Goal: Task Accomplishment & Management: Manage account settings

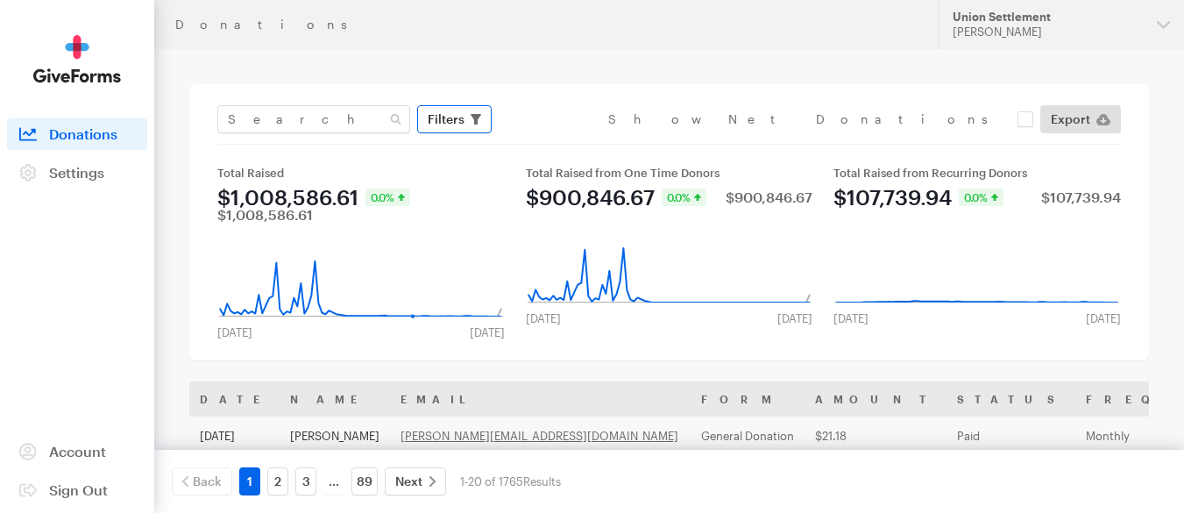
click at [459, 117] on span "Filters" at bounding box center [446, 119] width 37 height 21
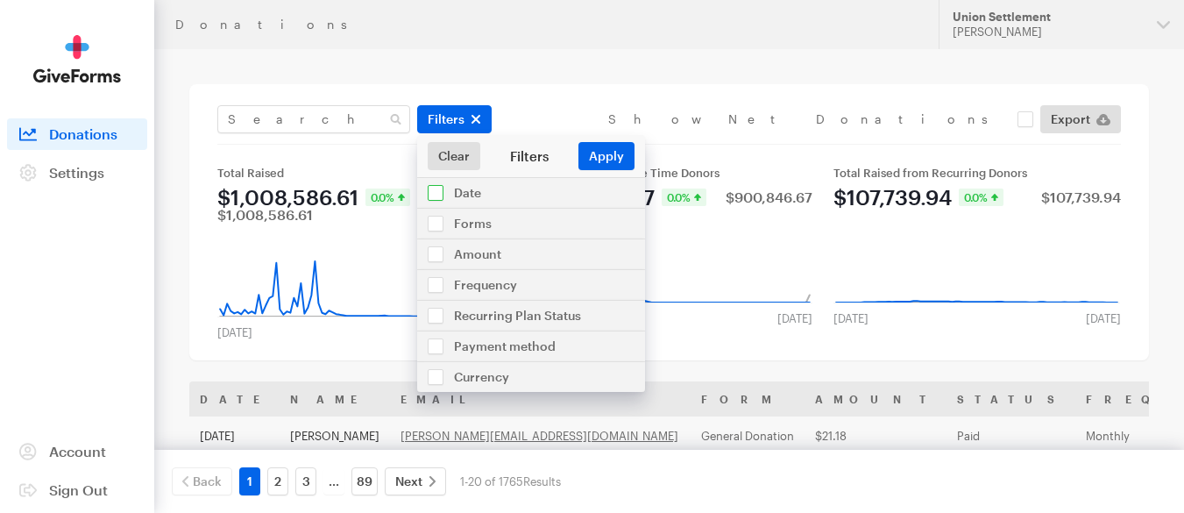
click at [442, 188] on input "checkbox" at bounding box center [531, 193] width 228 height 30
checkbox input "true"
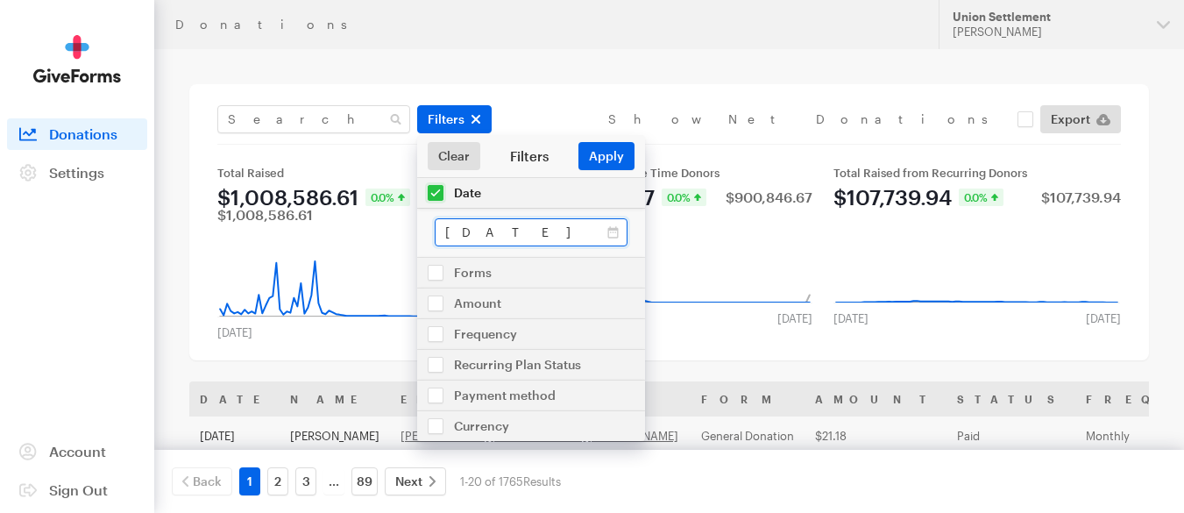
click at [570, 240] on input "[DATE] - [DATE]" at bounding box center [531, 232] width 193 height 28
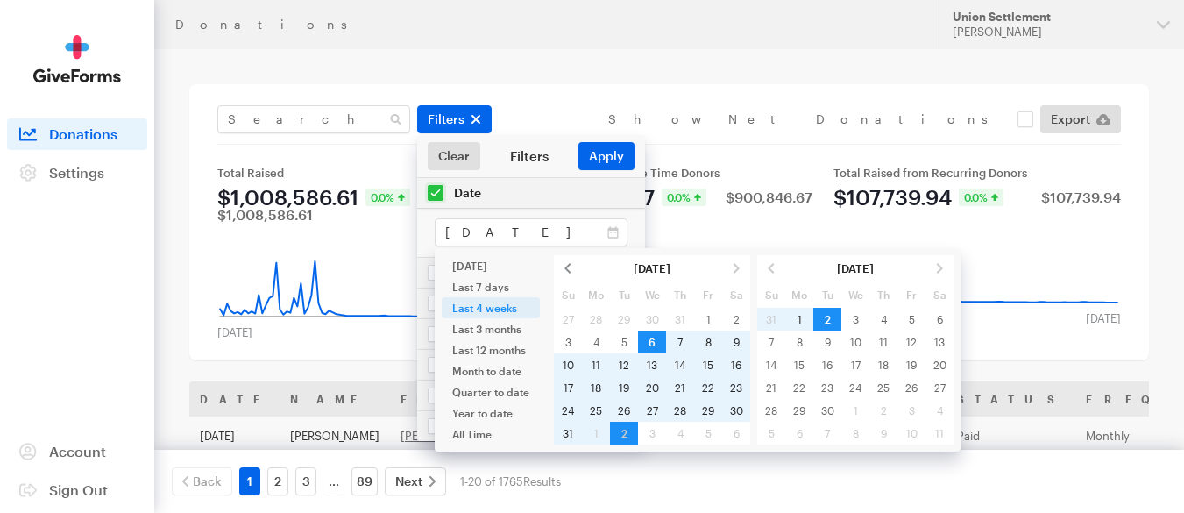
click at [566, 269] on span at bounding box center [568, 268] width 28 height 23
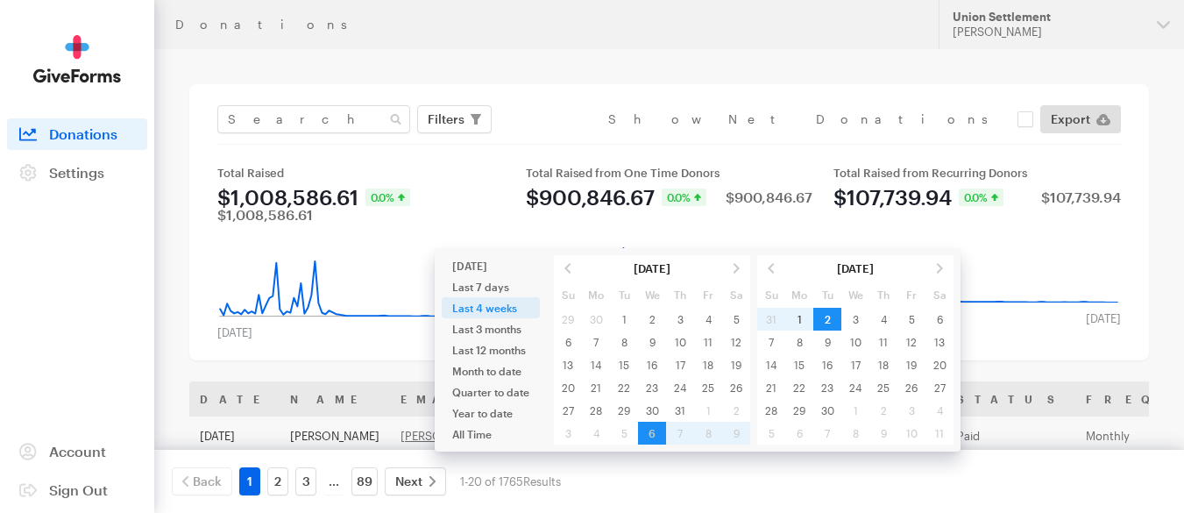
click at [709, 411] on table "[DATE] Su Mo Tu We Th Fr Sa 29 30 1 2 3 4 5 6 7 8 9 10 11 12 13 14 15 16 17 18 …" at bounding box center [652, 349] width 196 height 189
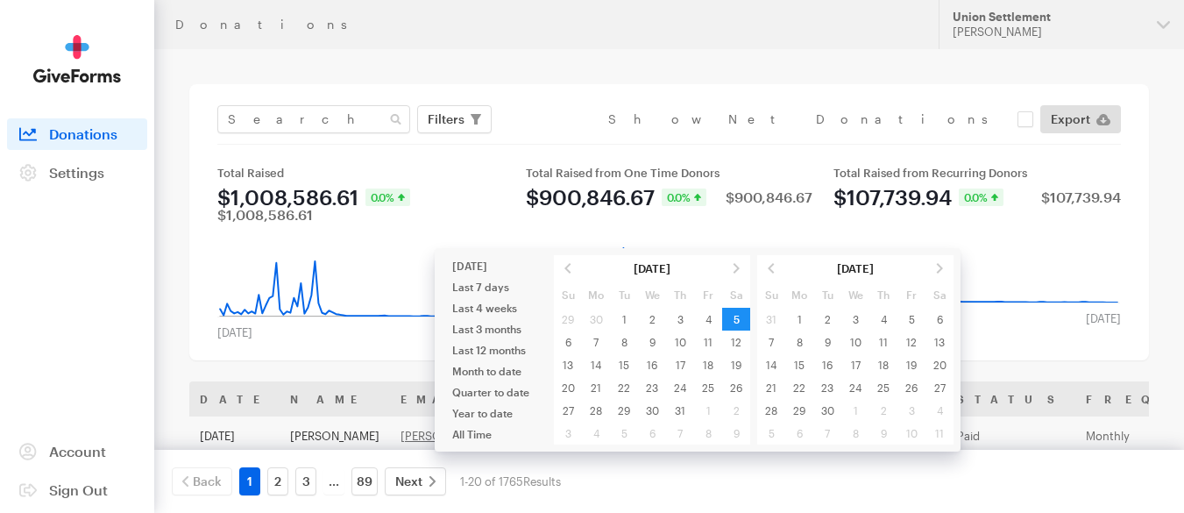
click at [772, 320] on table "[DATE] Su Mo Tu We Th Fr Sa 31 1 2 3 4 5 6 7 8 9 10 11 12 13 14 15 16 17 18 19 …" at bounding box center [855, 349] width 196 height 189
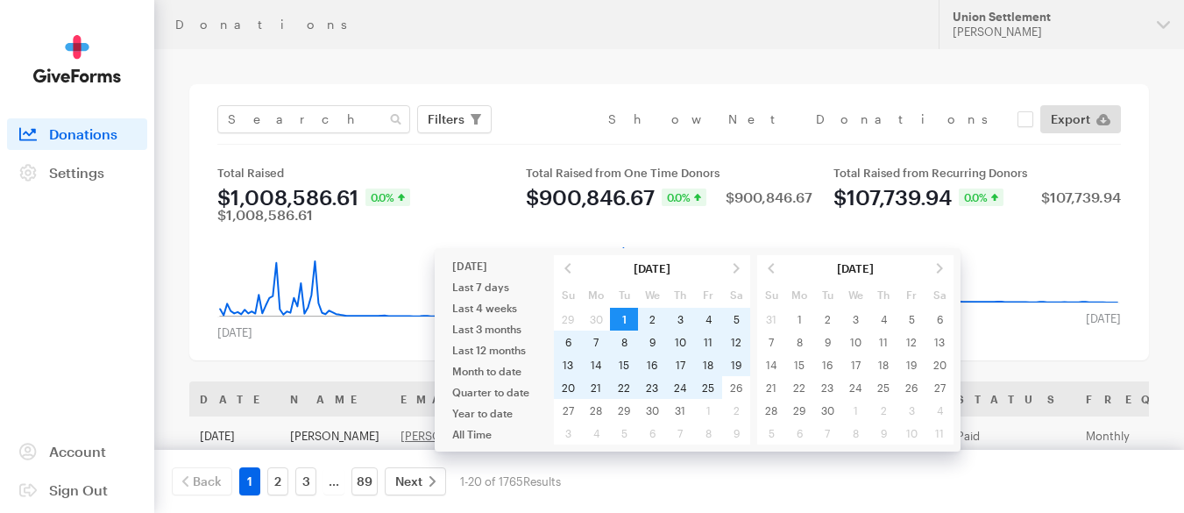
click at [698, 404] on table "[DATE] Su Mo Tu We Th Fr Sa 29 30 1 2 3 4 5 6 7 8 9 10 11 12 13 14 15 16 17 18 …" at bounding box center [652, 349] width 196 height 189
click at [707, 412] on table "[DATE] Su Mo Tu We Th Fr Sa 29 30 1 2 3 4 5 6 7 8 9 10 11 12 13 14 15 16 17 18 …" at bounding box center [652, 349] width 196 height 189
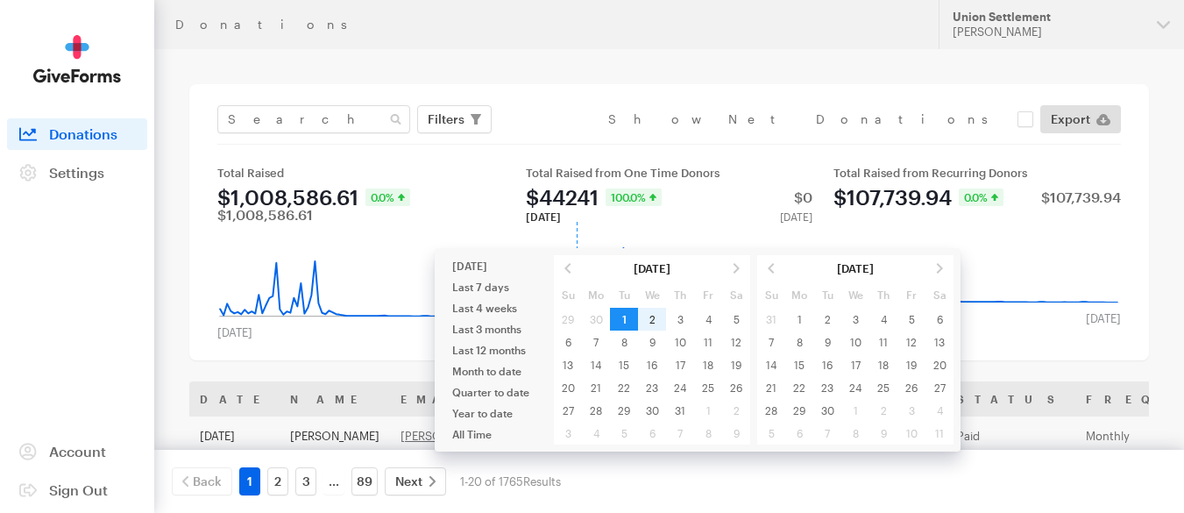
click at [577, 239] on rect at bounding box center [669, 264] width 290 height 84
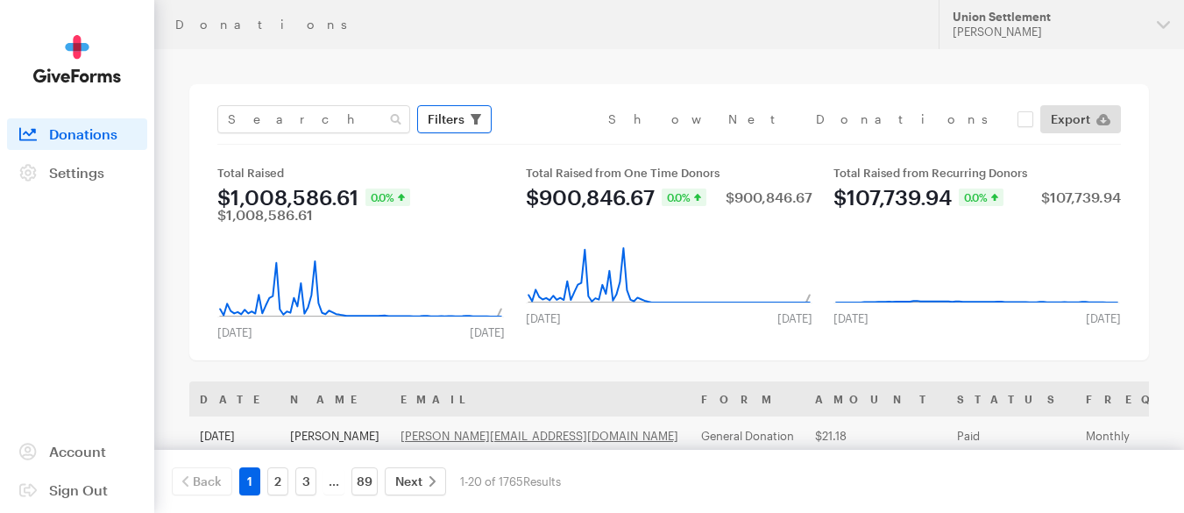
click at [450, 109] on span "Filters" at bounding box center [446, 119] width 37 height 21
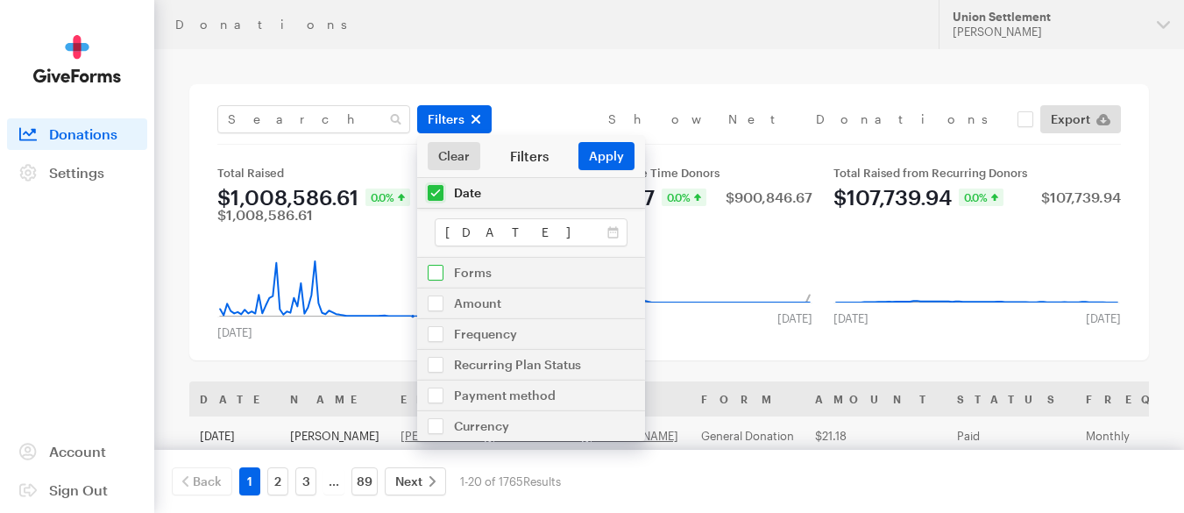
click at [431, 275] on input "checkbox" at bounding box center [531, 273] width 228 height 30
checkbox input "true"
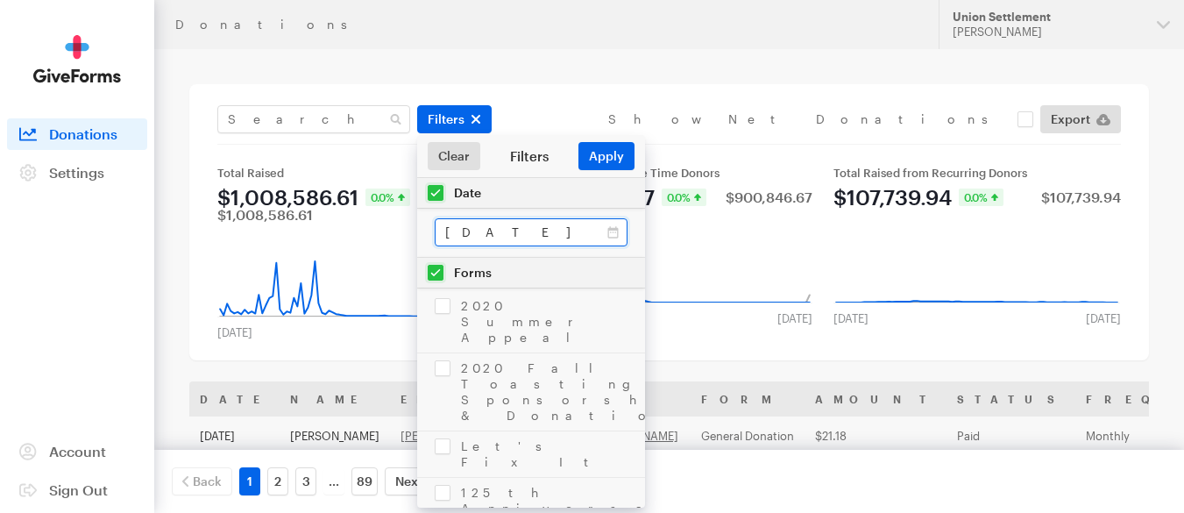
click at [601, 232] on input "[DATE] - [DATE]" at bounding box center [531, 232] width 193 height 28
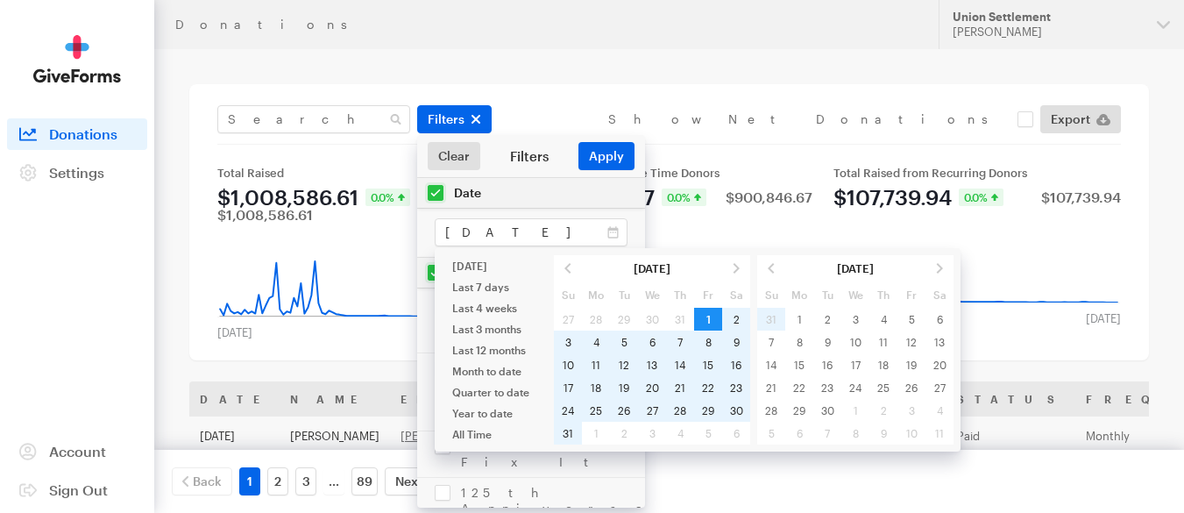
type input "[DATE] - [DATE]"
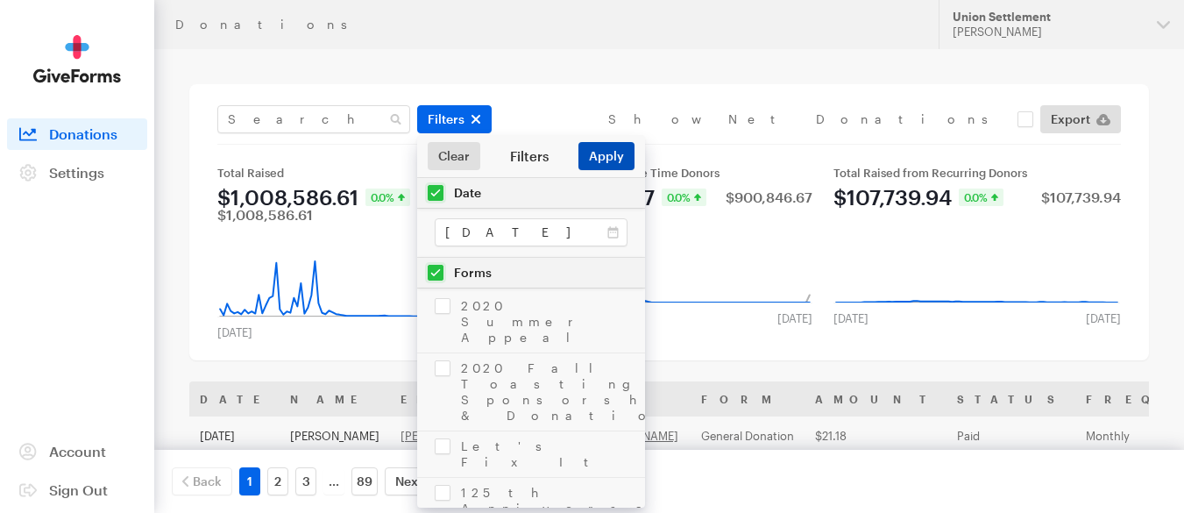
click at [609, 147] on button "Apply" at bounding box center [606, 156] width 56 height 28
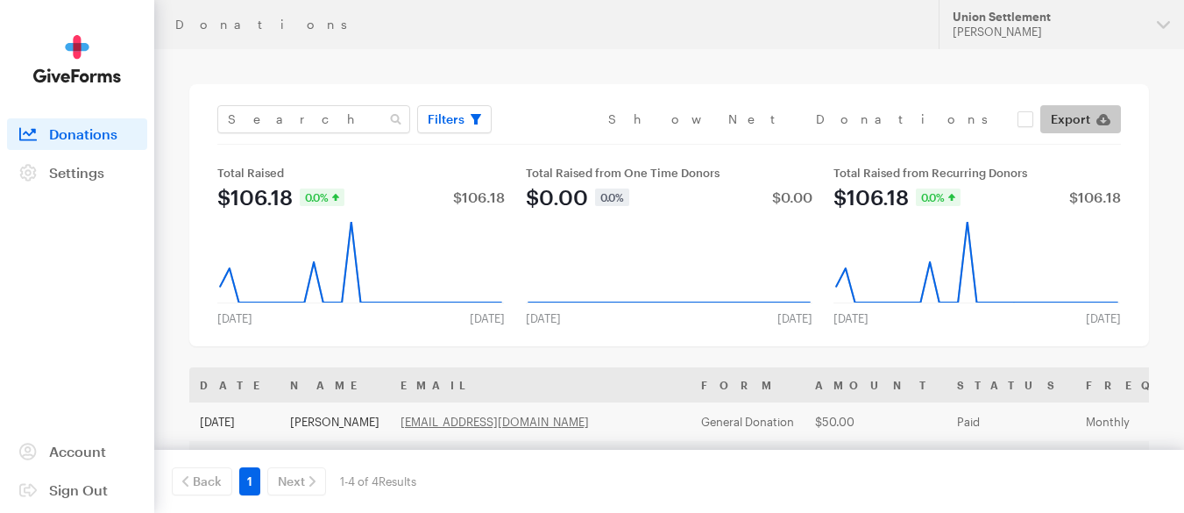
click at [1093, 116] on link "Export" at bounding box center [1080, 119] width 81 height 28
